Goal: Transaction & Acquisition: Purchase product/service

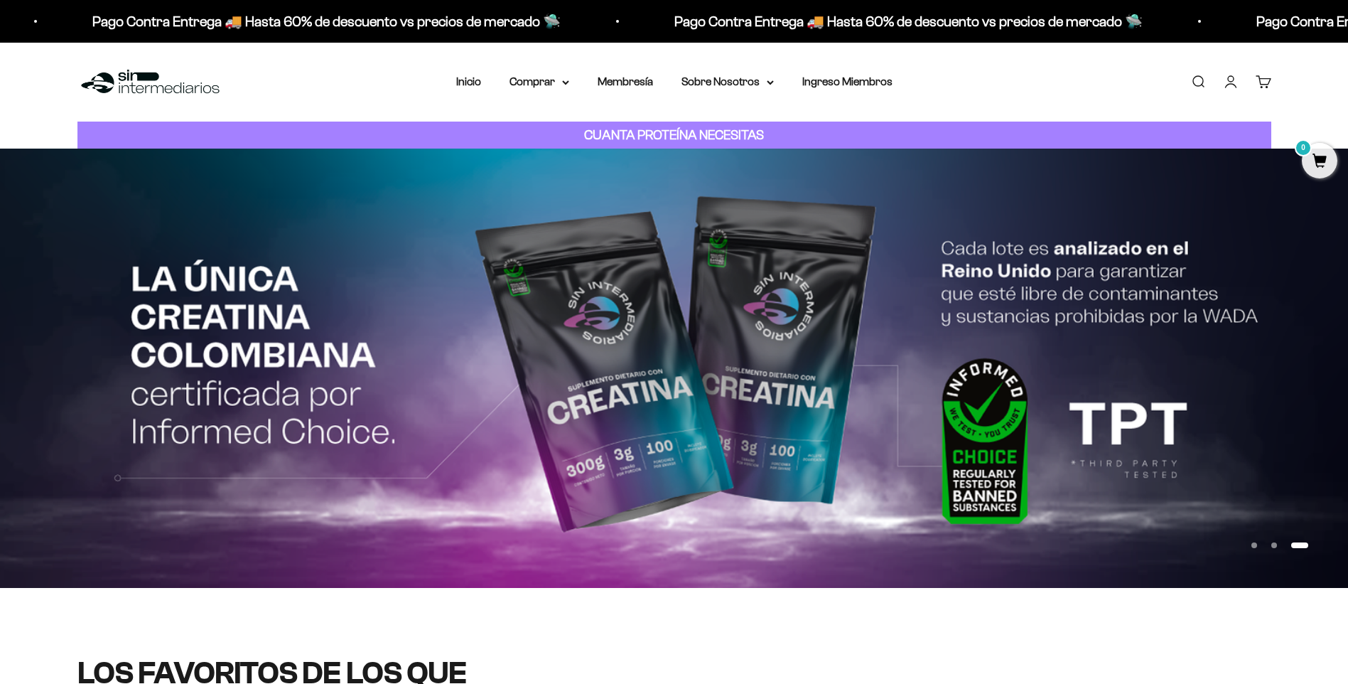
click at [559, 70] on div "Menú [GEOGRAPHIC_DATA] Inicio Comprar Proteínas Ver Todos Whey Iso Vegan Pancak…" at bounding box center [674, 82] width 1348 height 79
click at [549, 84] on summary "Comprar" at bounding box center [540, 81] width 60 height 18
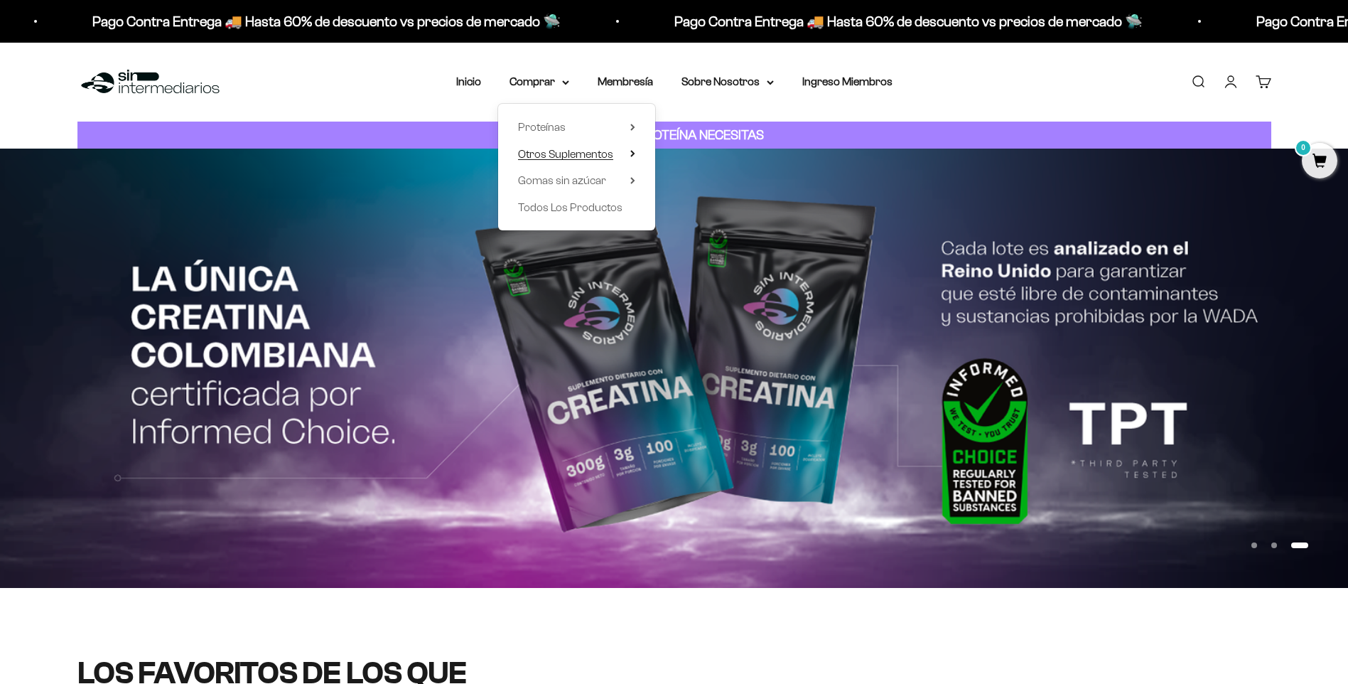
click at [596, 158] on span "Otros Suplementos" at bounding box center [565, 154] width 95 height 12
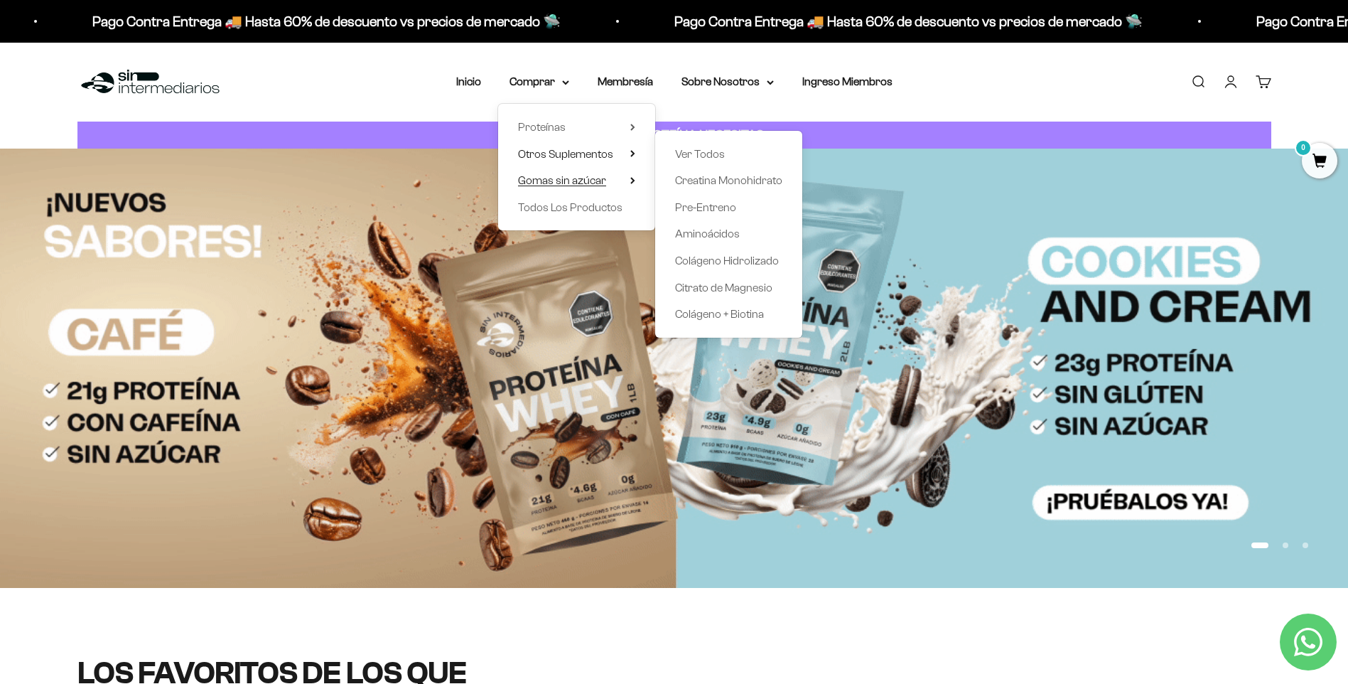
click at [620, 183] on summary "Gomas sin azúcar" at bounding box center [576, 180] width 117 height 18
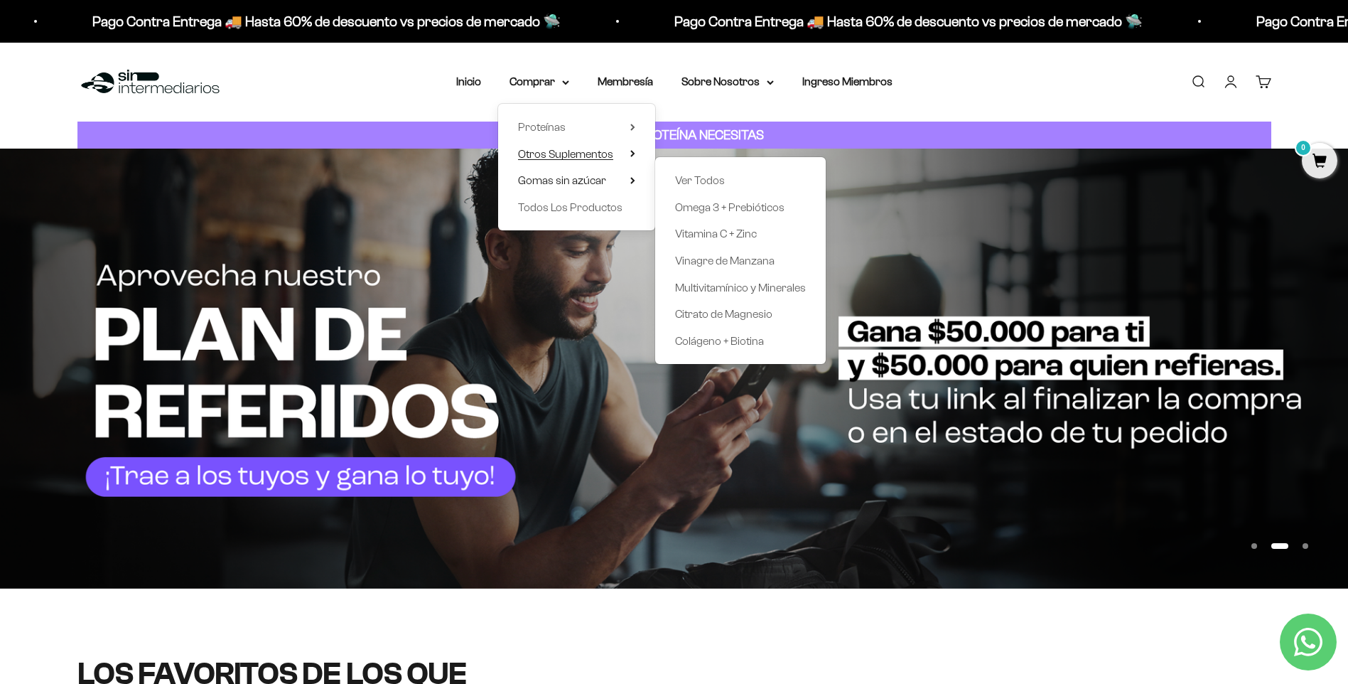
click at [595, 156] on span "Otros Suplementos" at bounding box center [565, 154] width 95 height 12
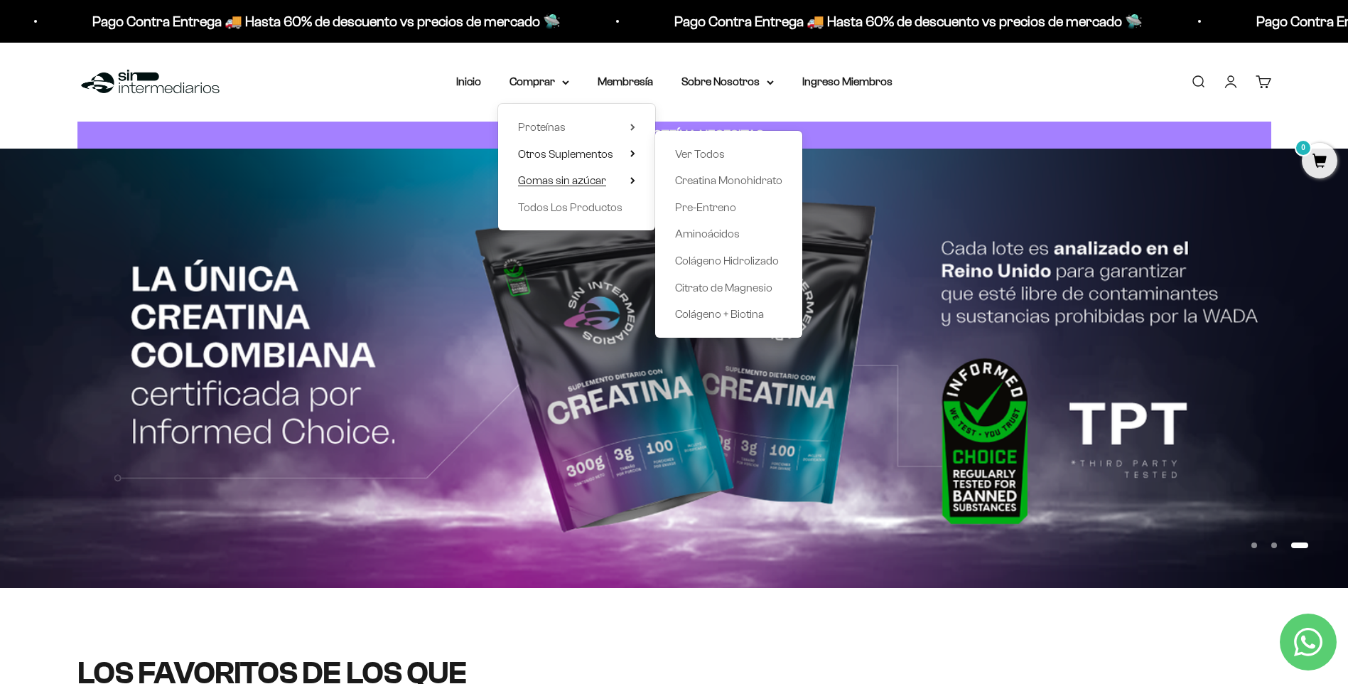
click at [605, 184] on summary "Gomas sin azúcar" at bounding box center [576, 180] width 117 height 18
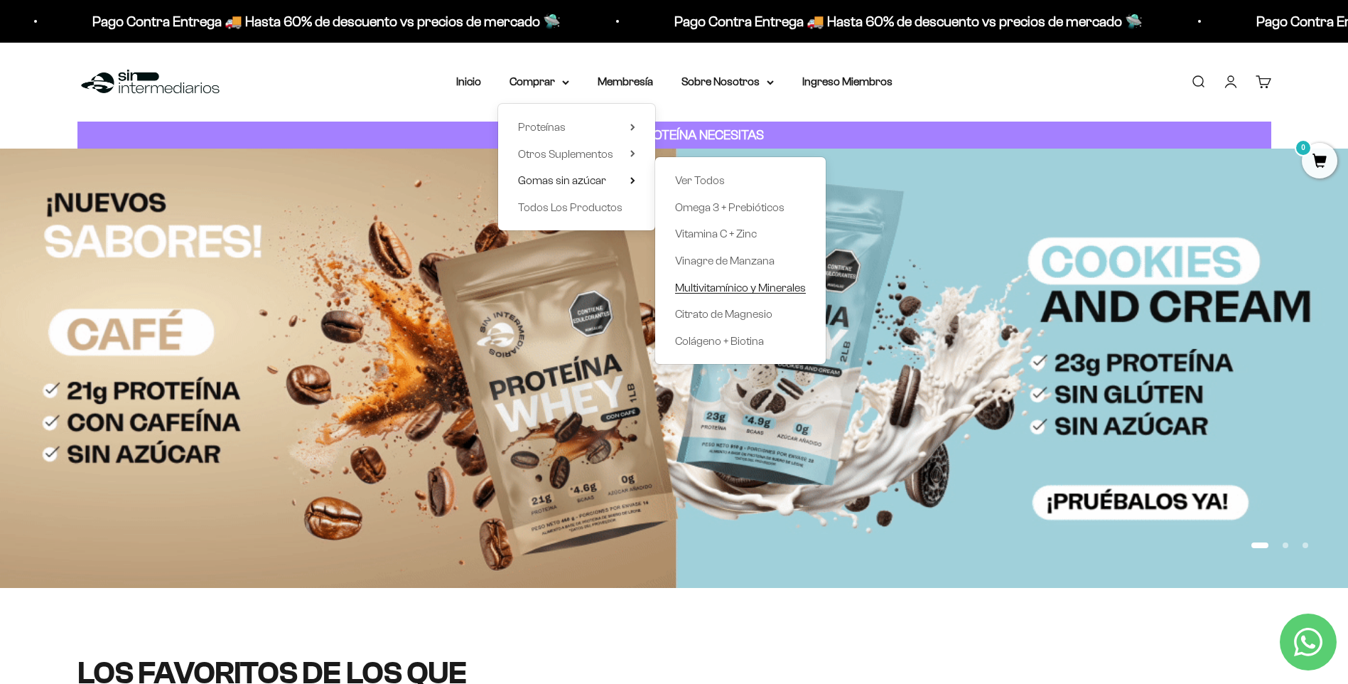
click at [732, 280] on span "Multivitamínico y Minerales" at bounding box center [740, 288] width 131 height 18
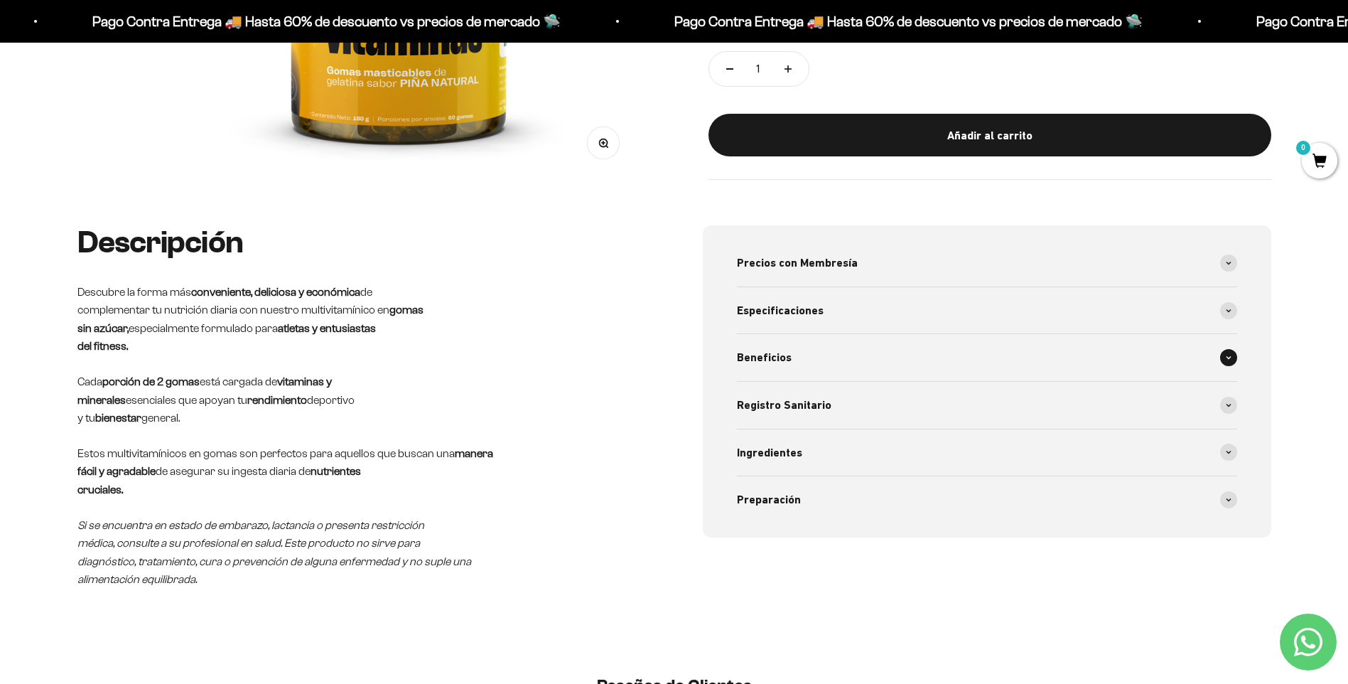
click at [808, 357] on div "Beneficios" at bounding box center [987, 357] width 500 height 47
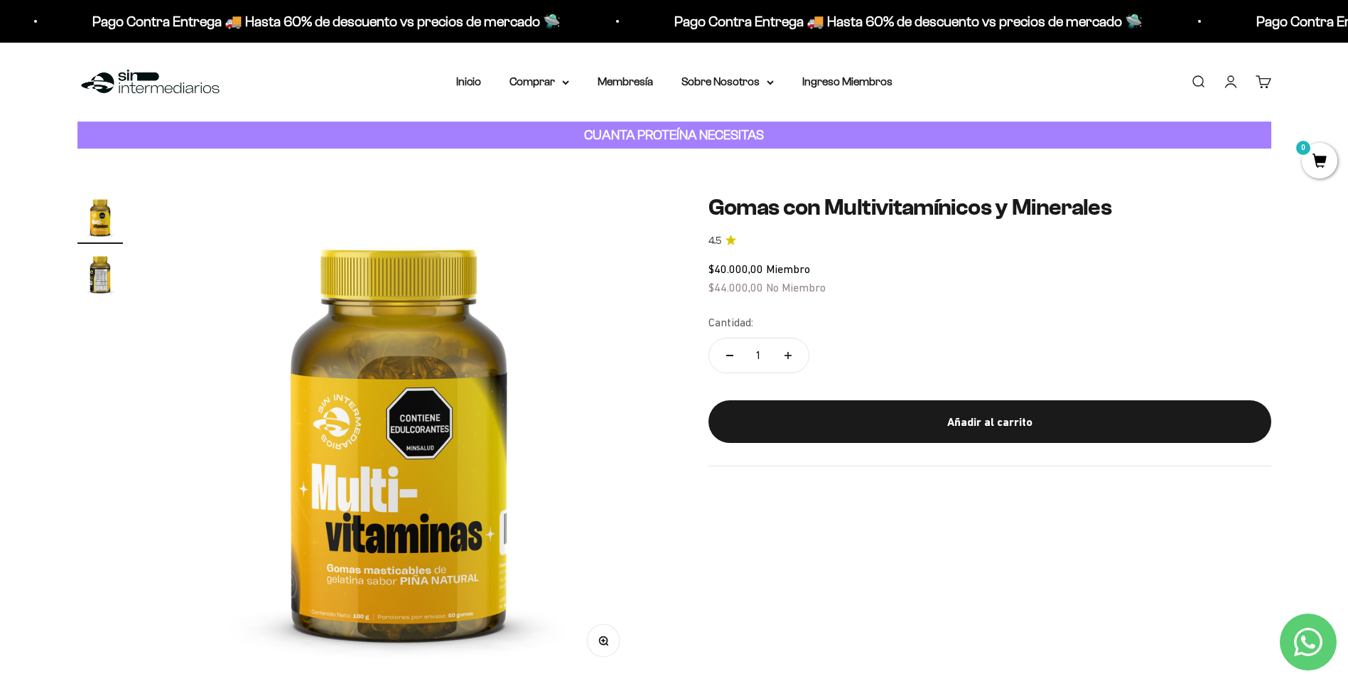
click at [120, 287] on img "Ir al artículo 2" at bounding box center [99, 273] width 45 height 45
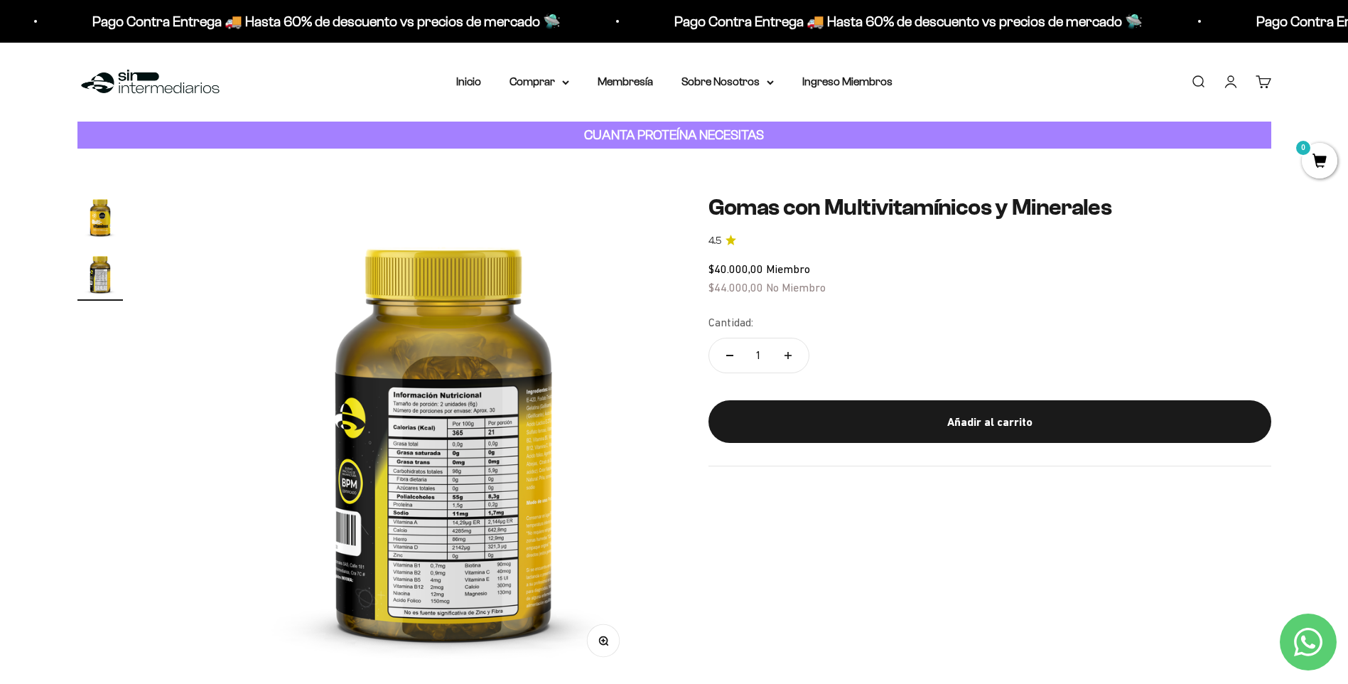
scroll to position [0, 500]
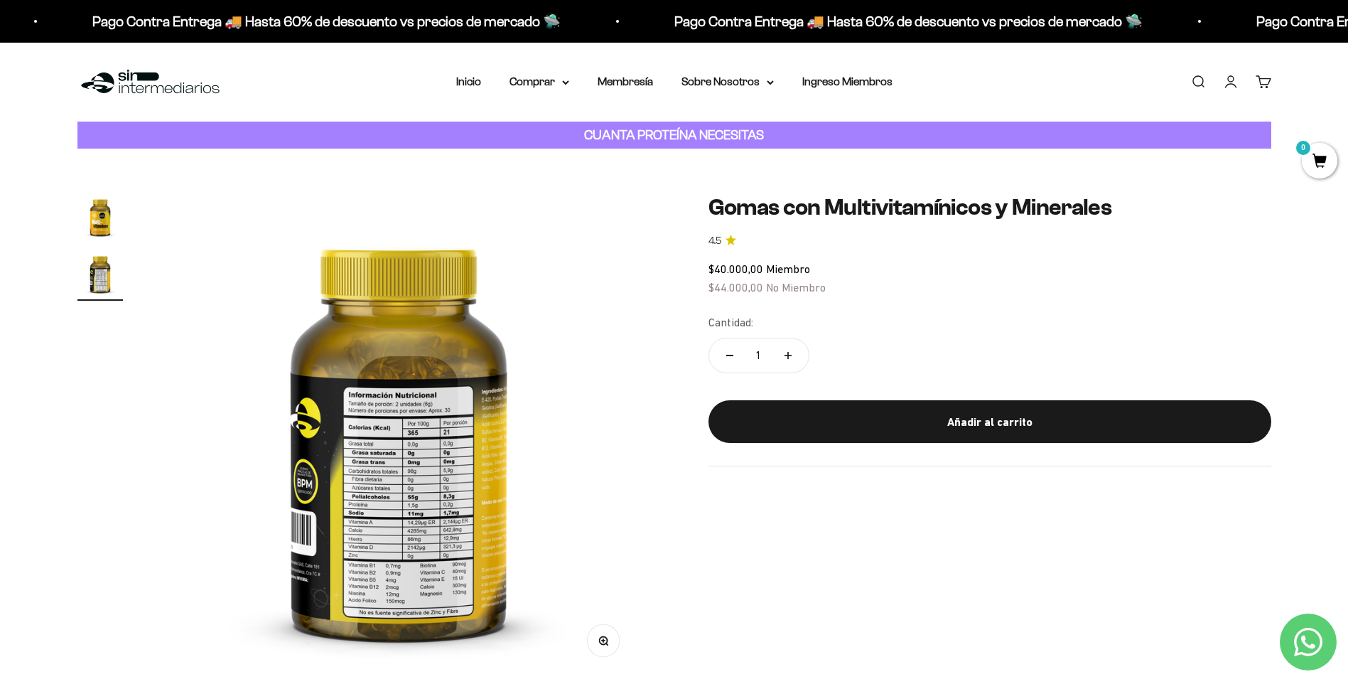
click at [442, 562] on img at bounding box center [398, 435] width 483 height 483
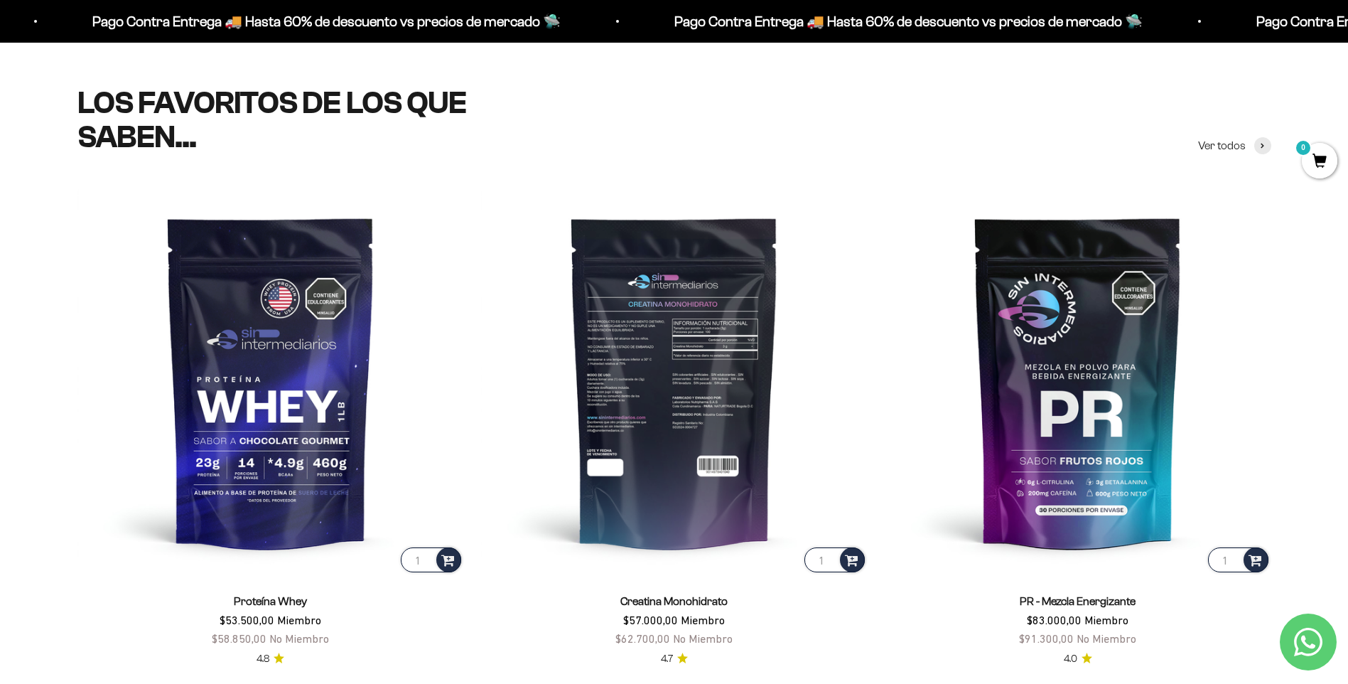
scroll to position [711, 0]
